Goal: Participate in discussion

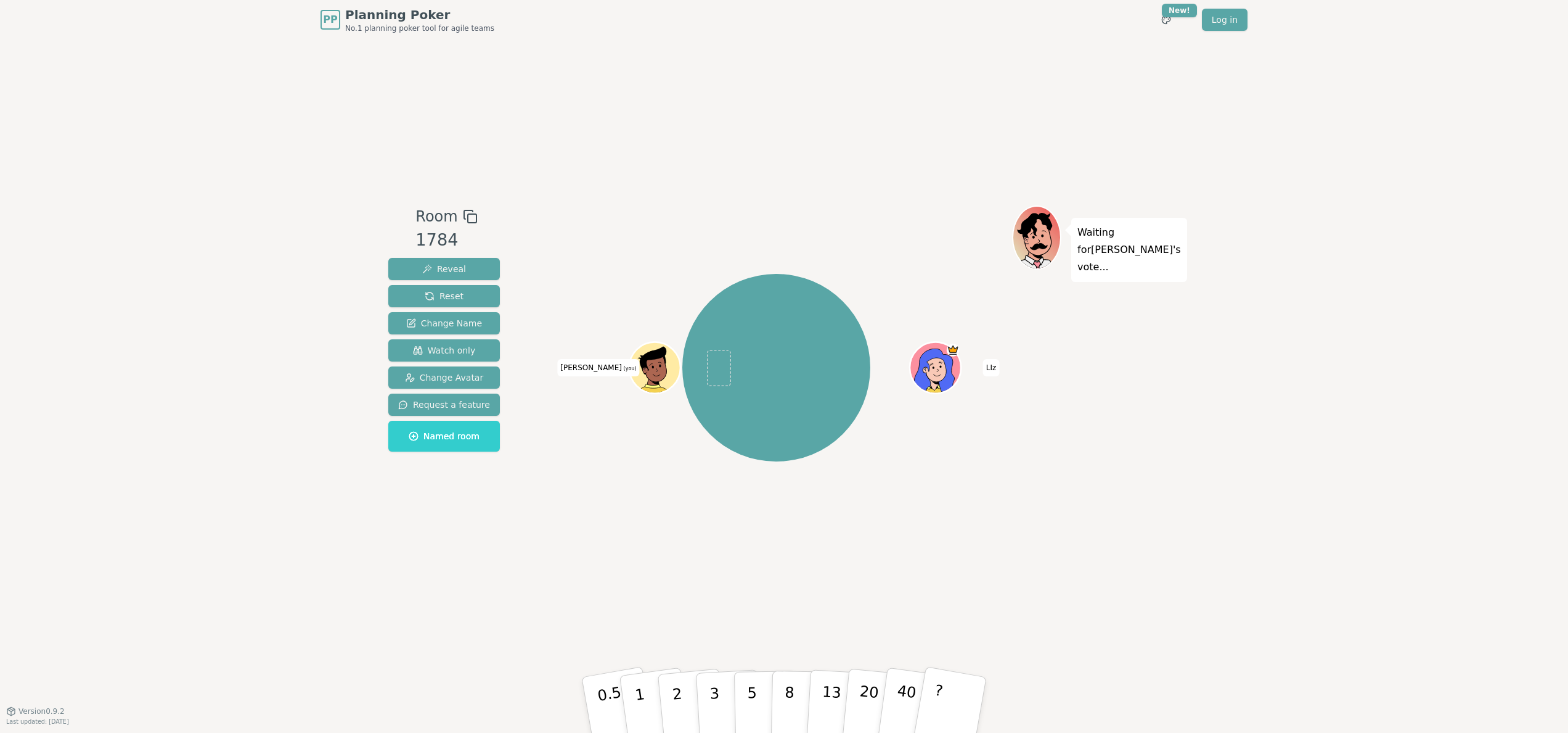
drag, startPoint x: 890, startPoint y: 319, endPoint x: 970, endPoint y: 390, distance: 107.0
click at [970, 390] on div "[PERSON_NAME] (you)" at bounding box center [776, 368] width 472 height 280
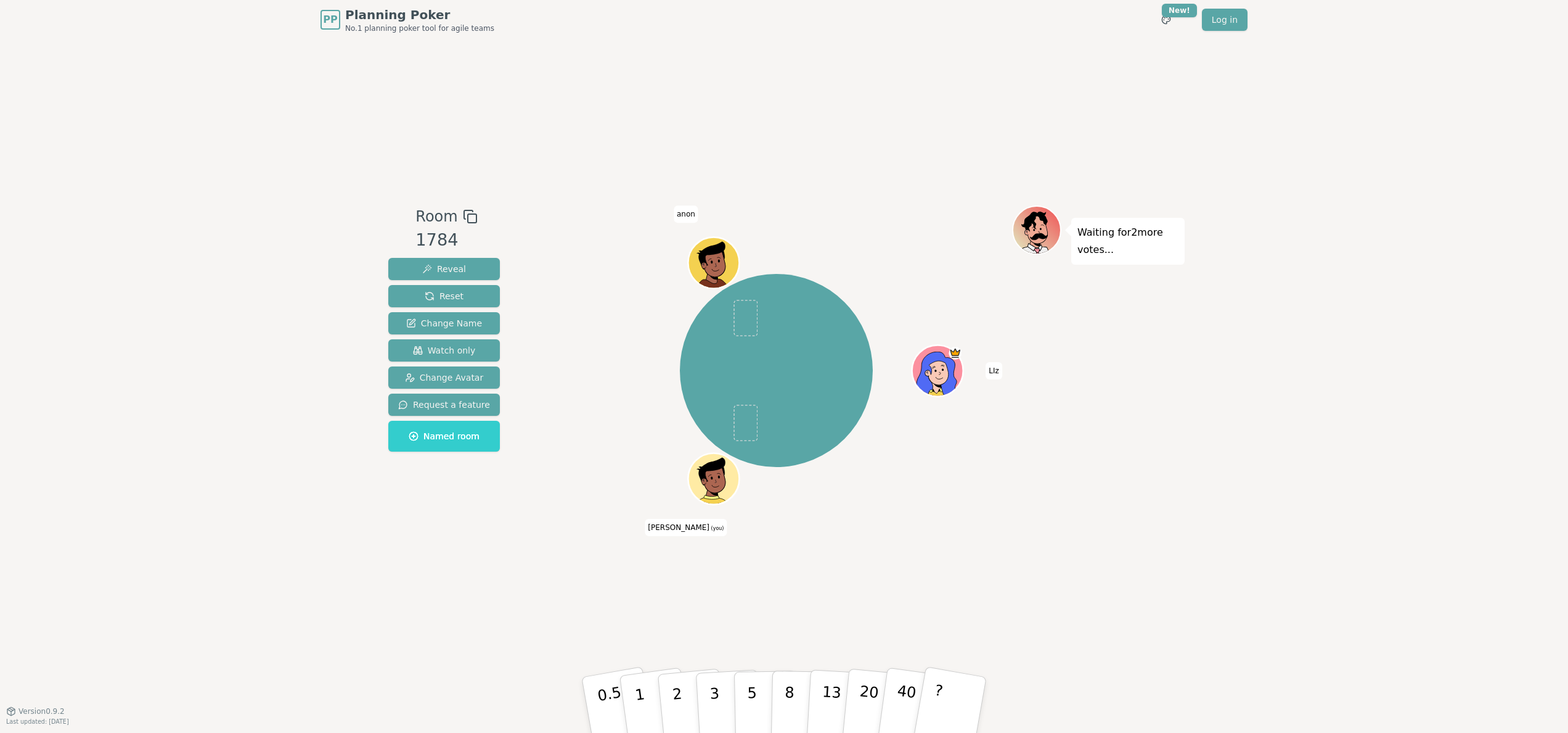
drag, startPoint x: 991, startPoint y: 394, endPoint x: 926, endPoint y: 346, distance: 80.8
click at [926, 346] on div "[PERSON_NAME] (you) anon" at bounding box center [776, 370] width 472 height 285
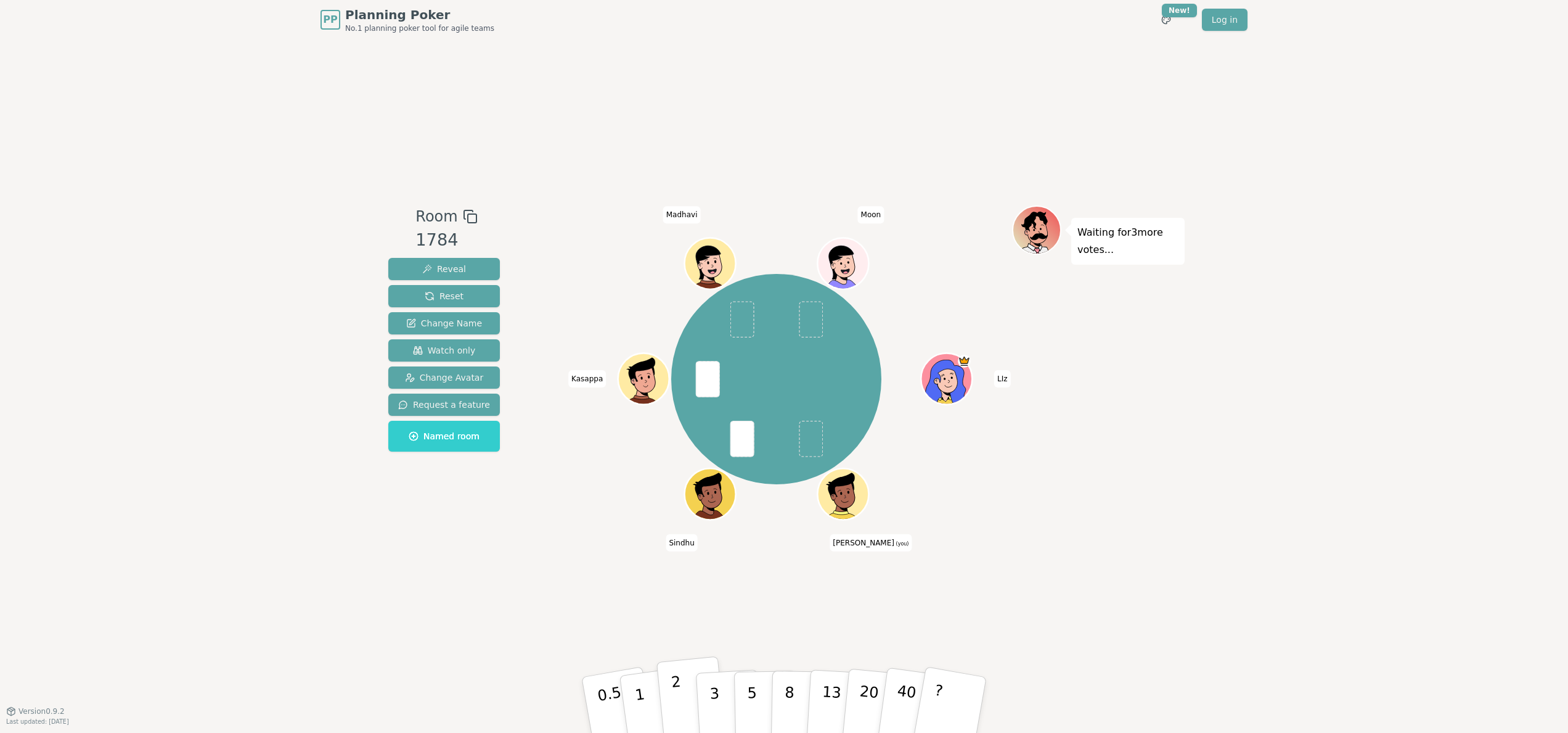
click at [681, 704] on p "2" at bounding box center [679, 706] width 16 height 68
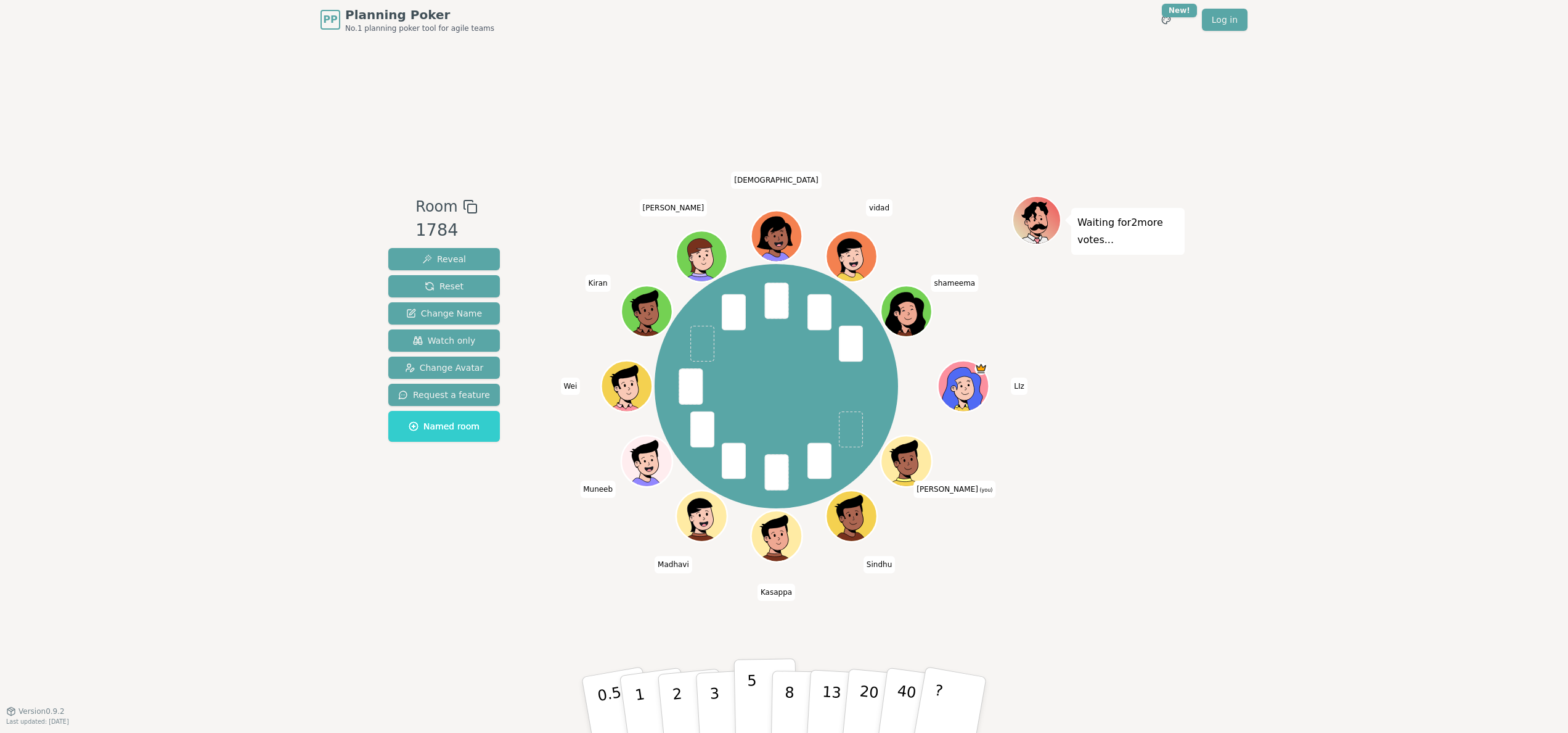
click at [763, 699] on button "5" at bounding box center [766, 705] width 63 height 93
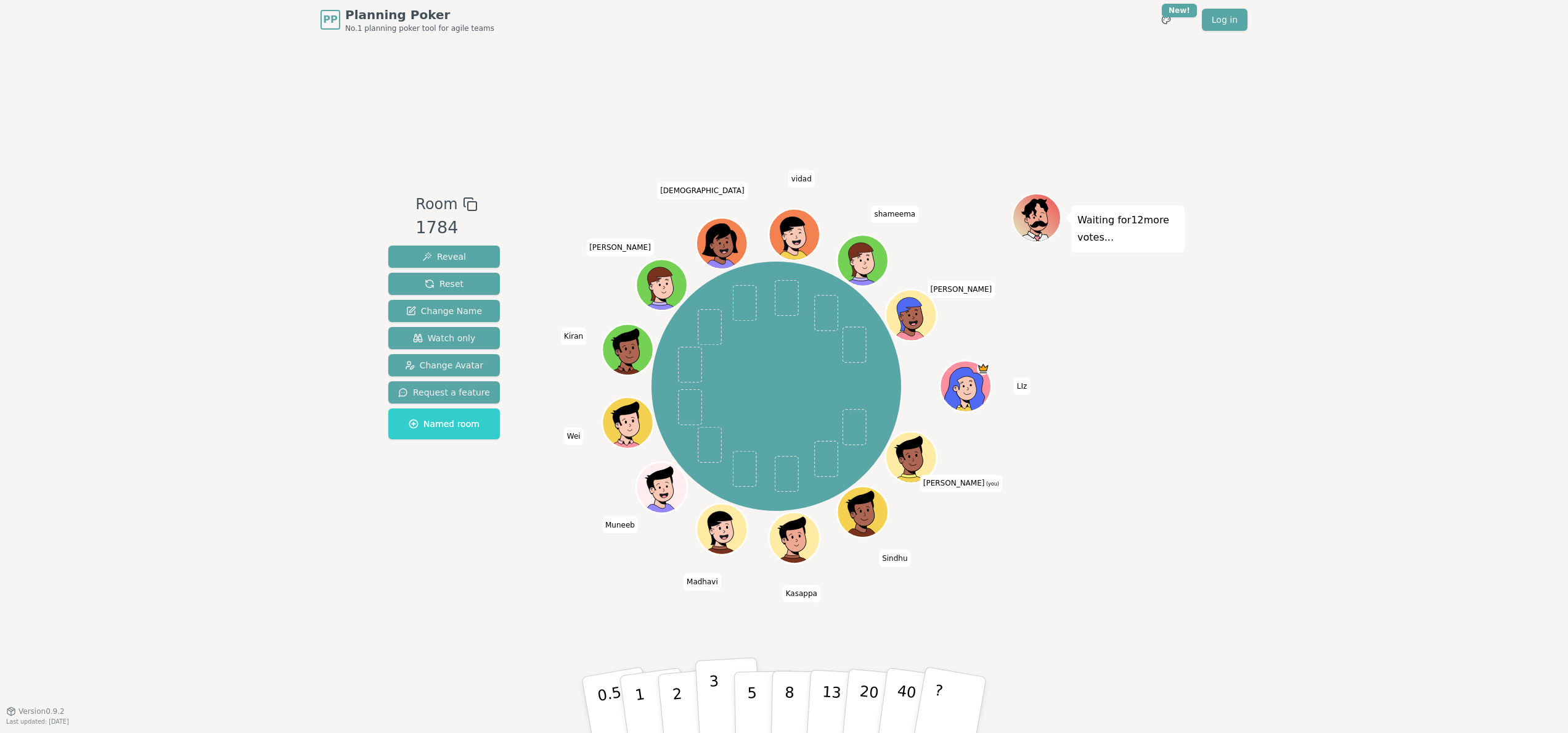
click at [708, 714] on button "3" at bounding box center [729, 705] width 68 height 96
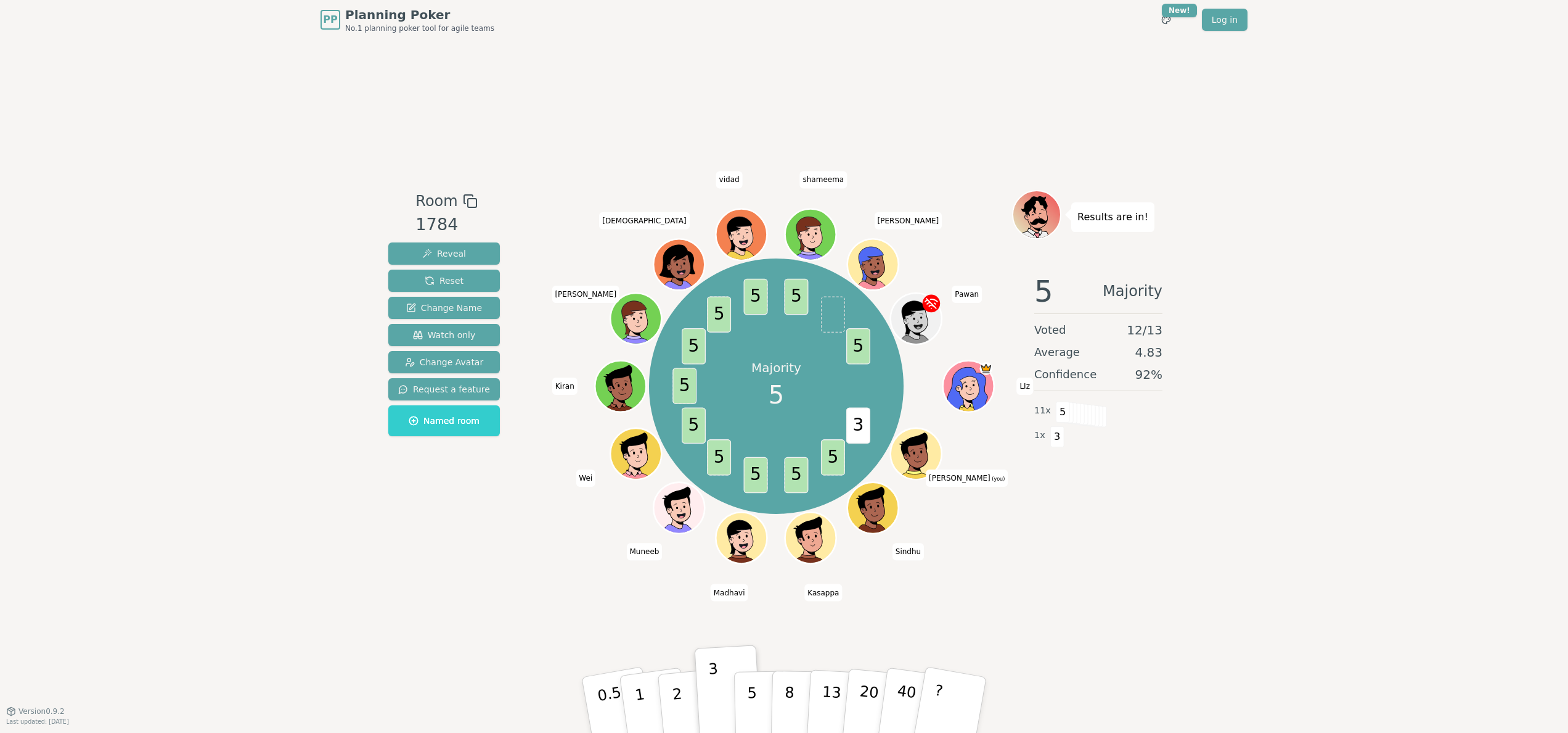
drag, startPoint x: 937, startPoint y: 546, endPoint x: 952, endPoint y: 558, distance: 19.2
click at [952, 558] on div "Majority 5 3 5 5 5 5 5 5 5 5 5 5 5 LIz Parth (you) Sindhu Kasappa Madhavi Munee…" at bounding box center [776, 385] width 472 height 347
drag, startPoint x: 942, startPoint y: 551, endPoint x: 935, endPoint y: 553, distance: 7.3
click at [935, 553] on div "Majority 5 3 5 5 5 5 5 5 5 5 5 5 5 LIz Parth (you) Sindhu Kasappa Madhavi Munee…" at bounding box center [776, 385] width 472 height 347
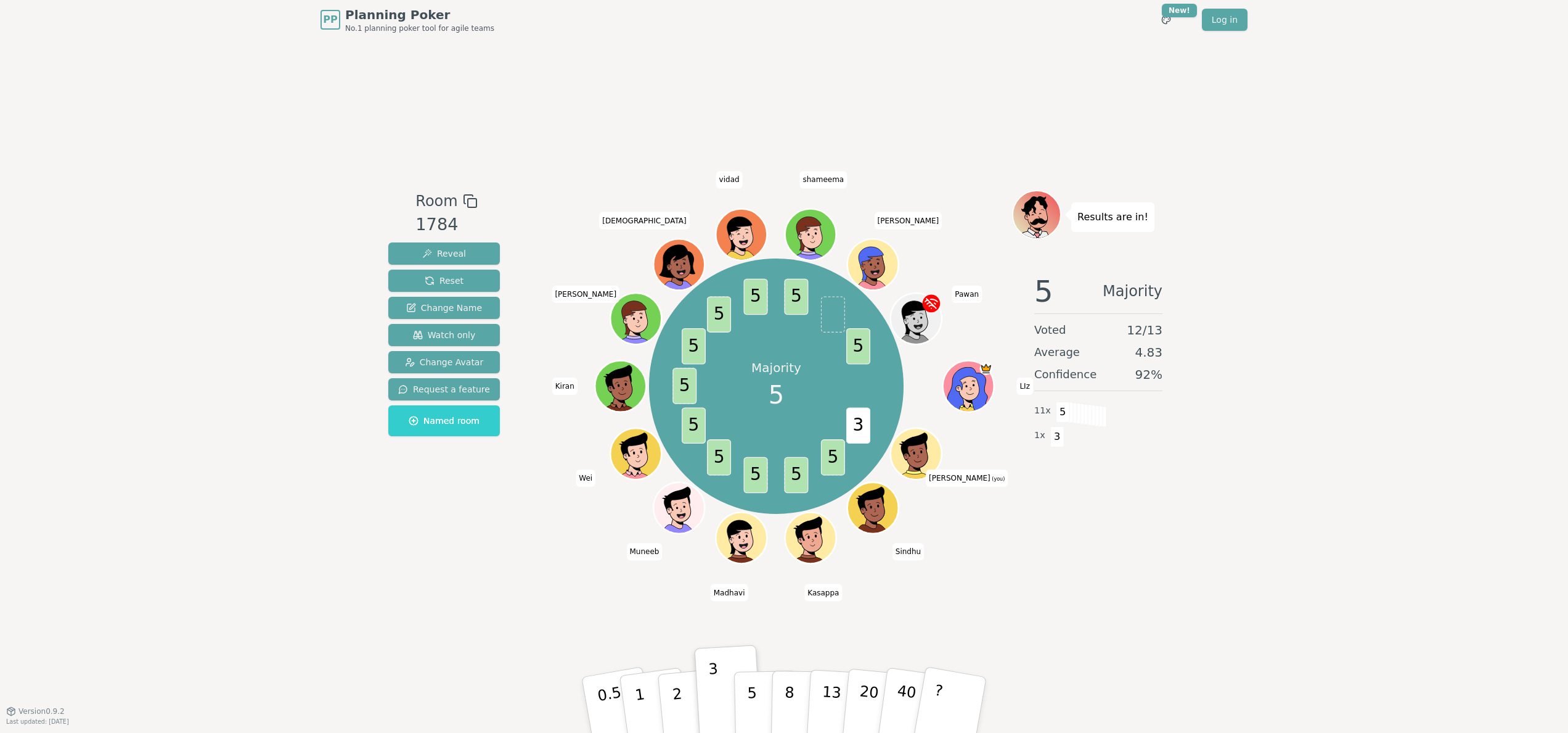
click at [935, 553] on div "Majority 5 3 5 5 5 5 5 5 5 5 5 5 5 LIz Parth (you) Sindhu Kasappa Madhavi Munee…" at bounding box center [776, 385] width 472 height 347
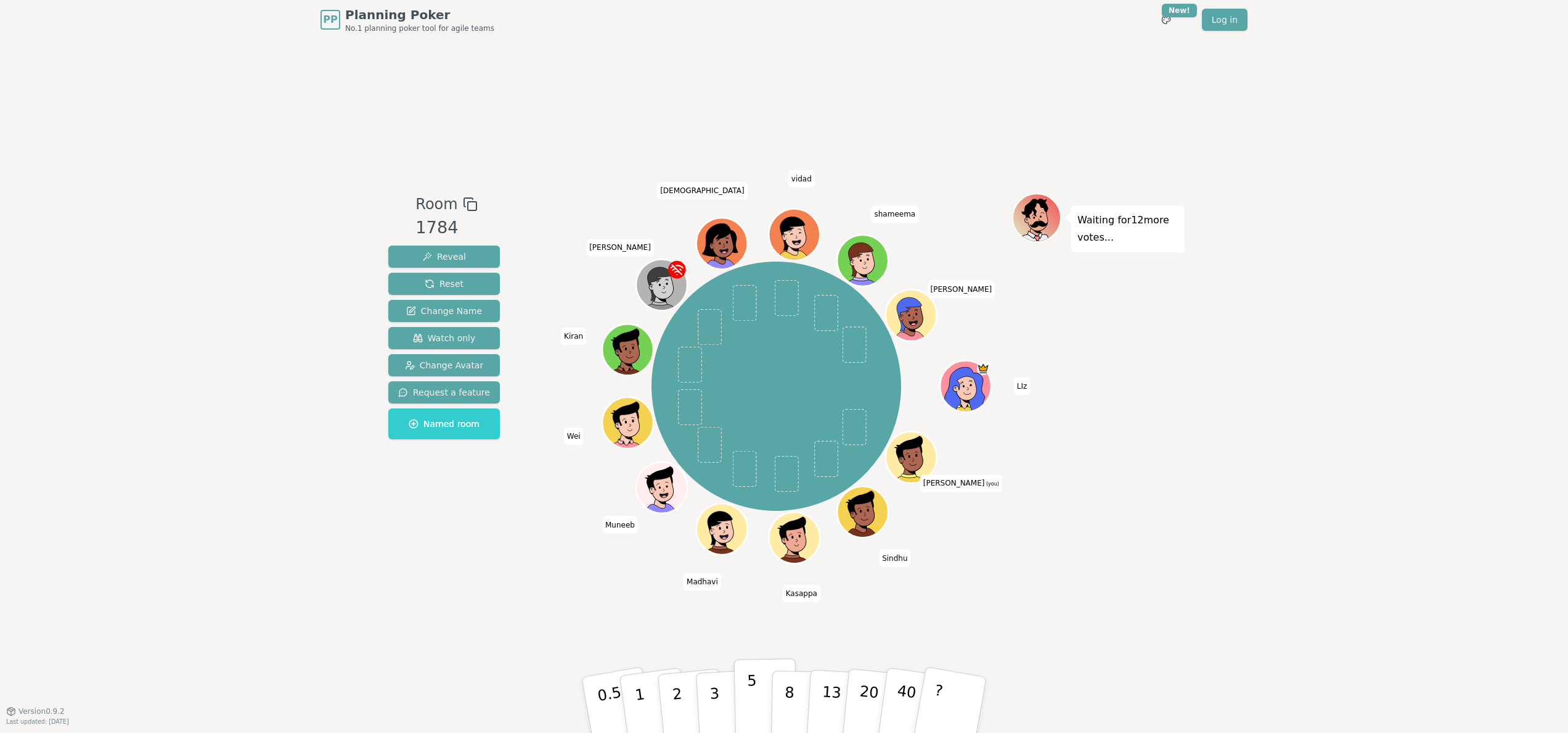
click at [763, 719] on button "5" at bounding box center [766, 705] width 63 height 93
